Goal: Check status: Check status

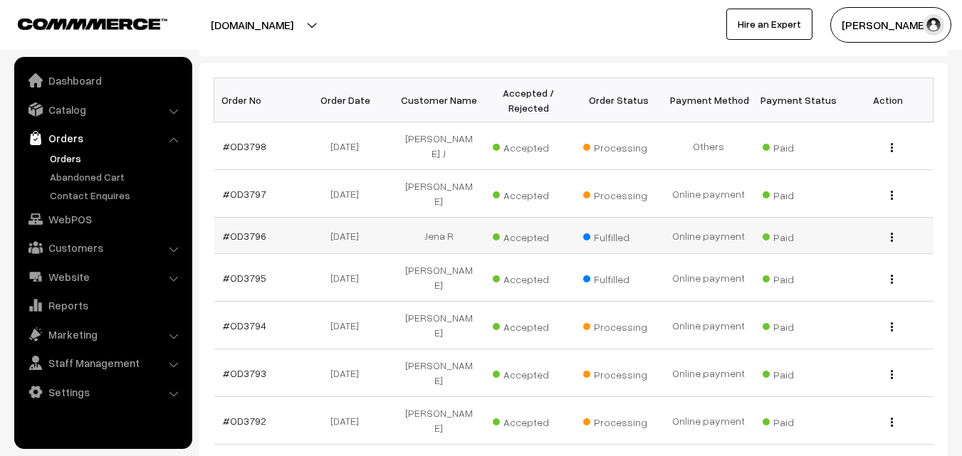
scroll to position [214, 0]
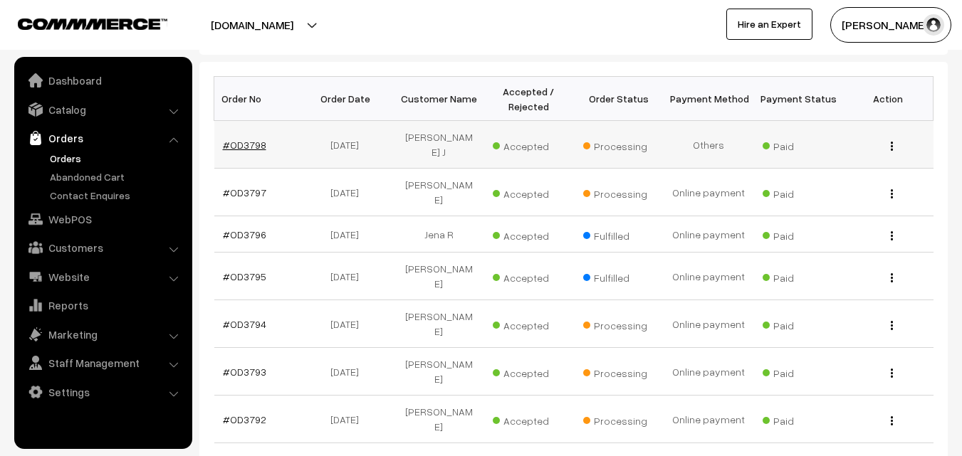
click at [247, 139] on link "#OD3798" at bounding box center [244, 145] width 43 height 12
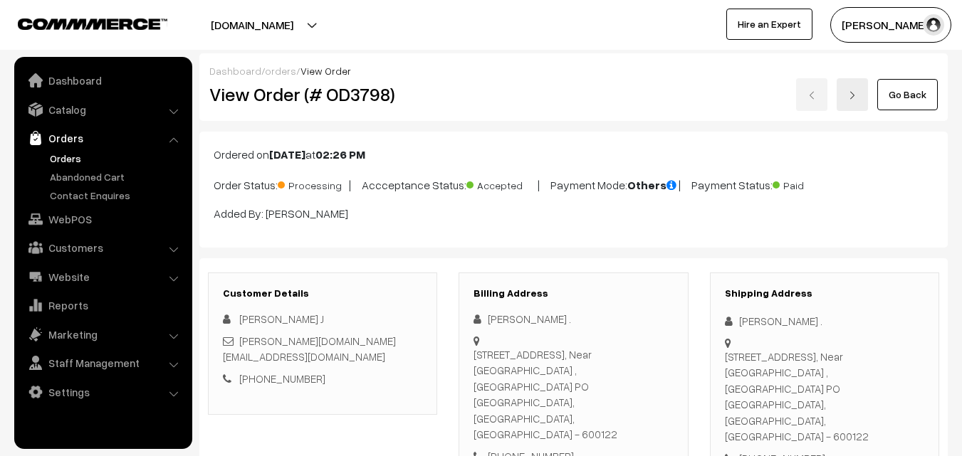
click at [903, 101] on link "Go Back" at bounding box center [907, 94] width 61 height 31
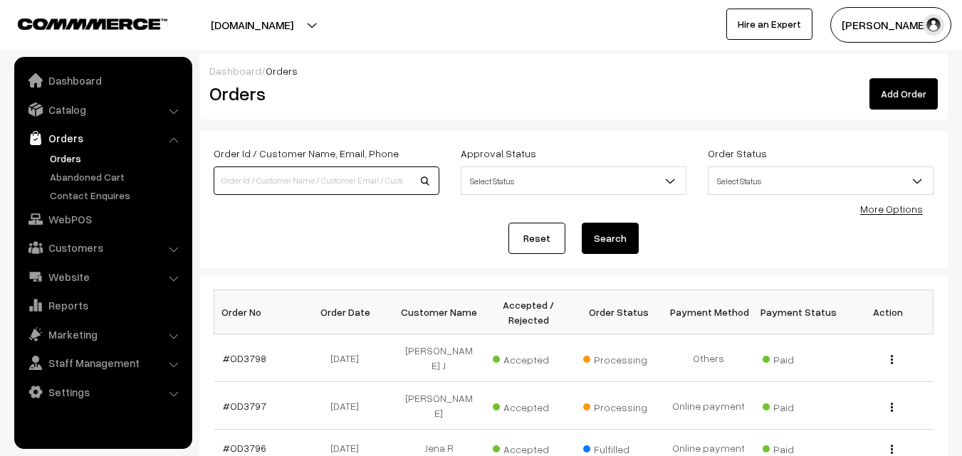
click at [377, 175] on input at bounding box center [327, 181] width 226 height 28
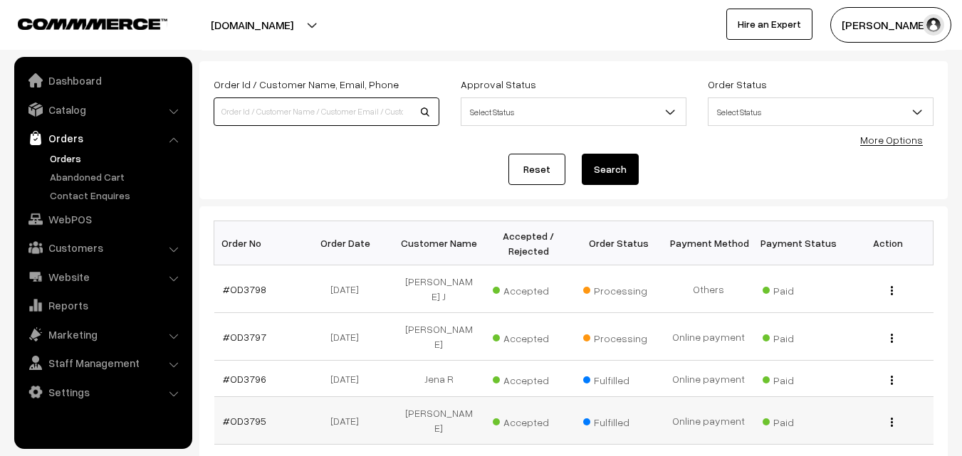
scroll to position [142, 0]
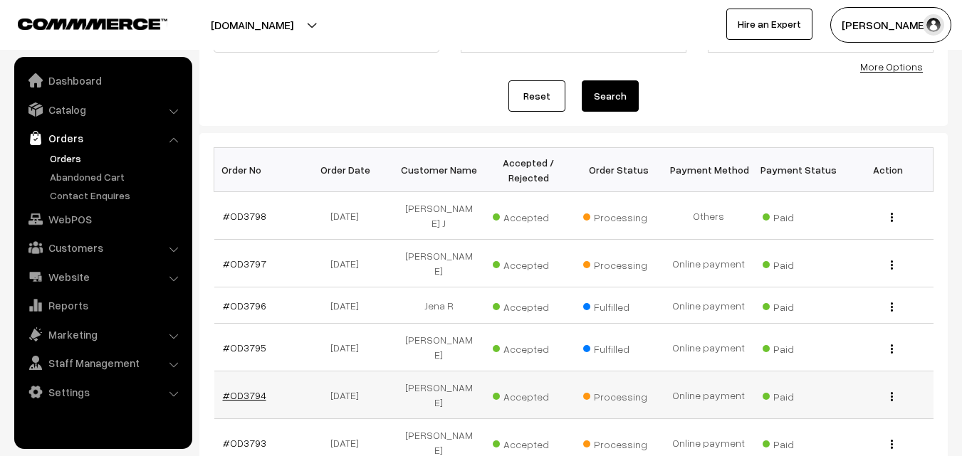
click at [258, 389] on link "#OD3794" at bounding box center [244, 395] width 43 height 12
click at [250, 389] on link "#OD3794" at bounding box center [244, 395] width 43 height 12
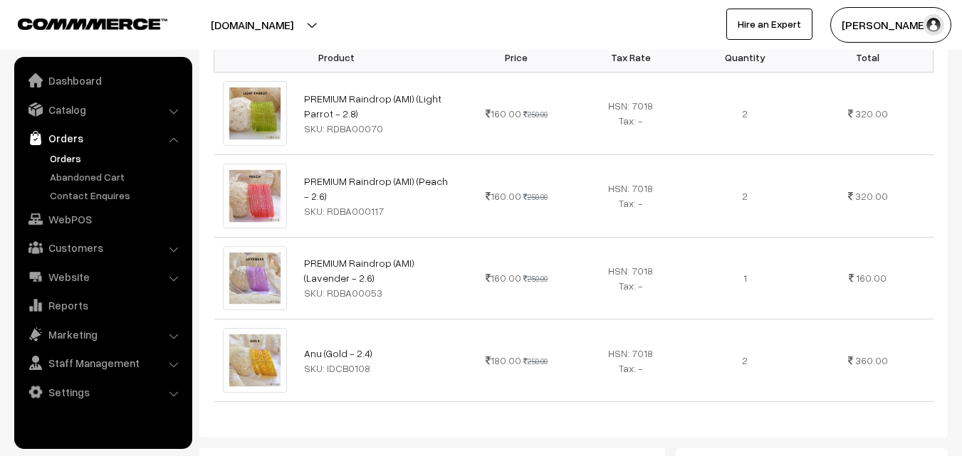
scroll to position [356, 0]
